Goal: Task Accomplishment & Management: Use online tool/utility

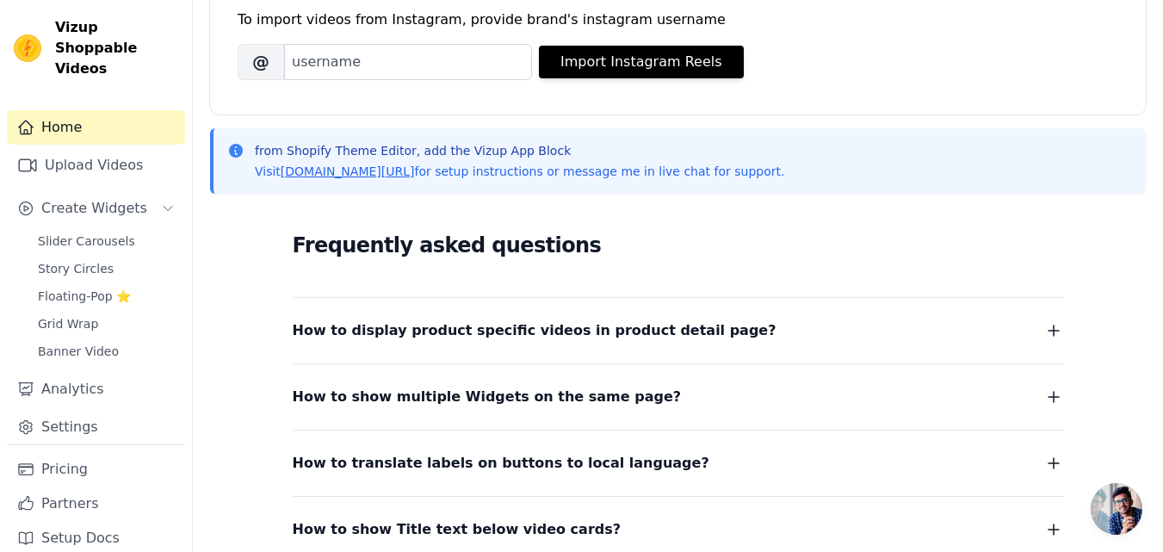
scroll to position [414, 0]
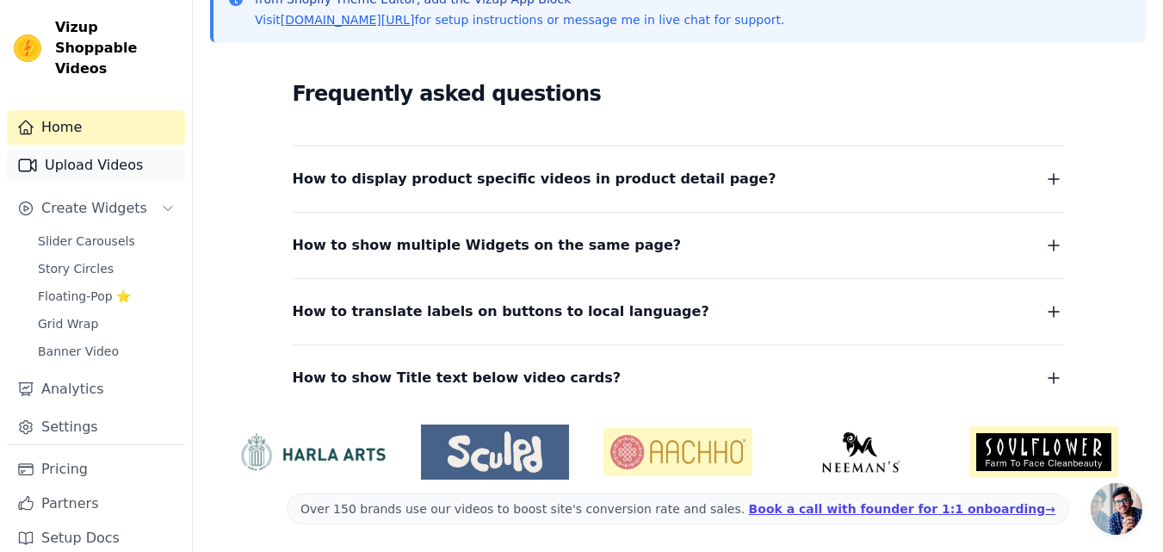
click at [102, 148] on link "Upload Videos" at bounding box center [96, 165] width 178 height 34
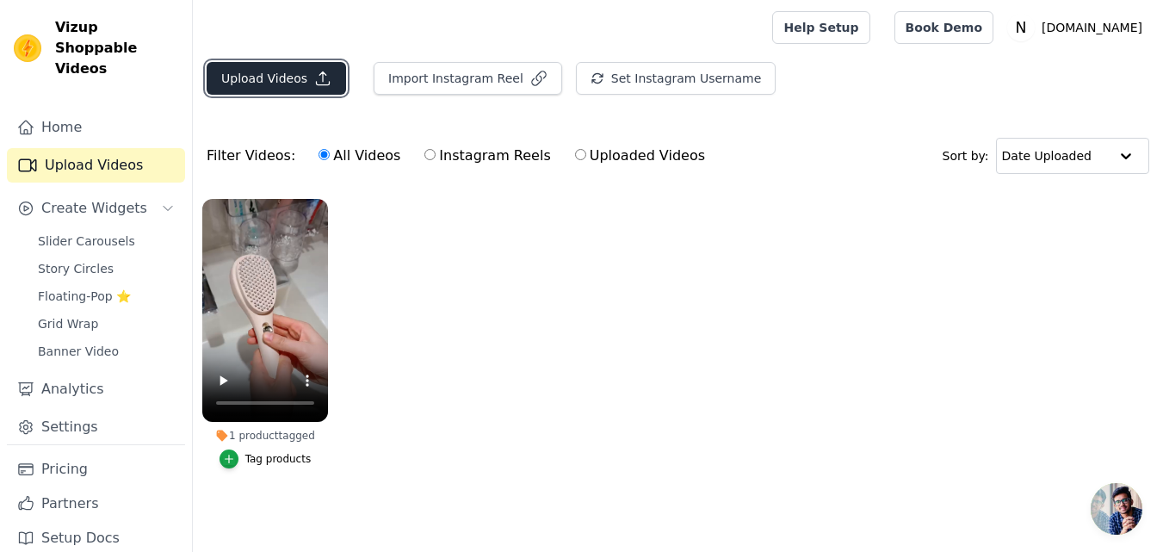
click at [293, 78] on button "Upload Videos" at bounding box center [277, 78] width 140 height 33
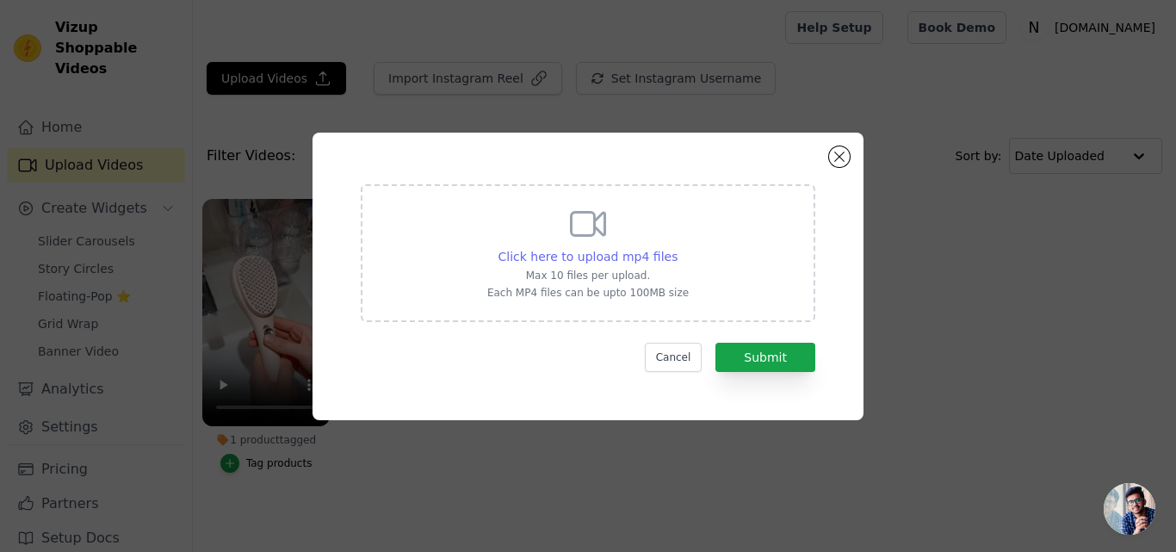
click at [632, 264] on div "Click here to upload mp4 files" at bounding box center [589, 256] width 180 height 17
click at [677, 248] on input "Click here to upload mp4 files Max 10 files per upload. Each MP4 files can be u…" at bounding box center [677, 247] width 1 height 1
click at [844, 155] on button "Close modal" at bounding box center [839, 156] width 21 height 21
